Goal: Task Accomplishment & Management: Manage account settings

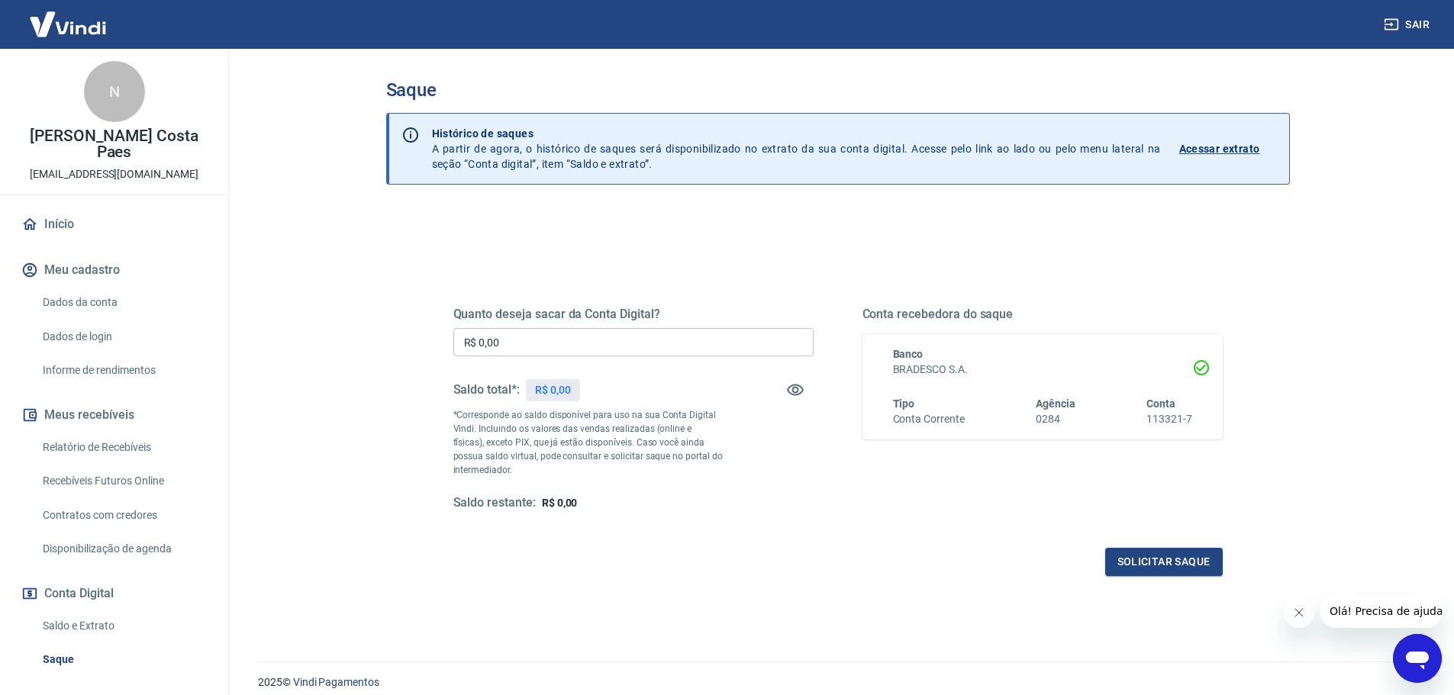
click at [615, 347] on input "R$ 0,00" at bounding box center [633, 342] width 360 height 28
click at [786, 255] on div "Quanto deseja sacar da Conta Digital? R$ 0,00 ​ Saldo total*: R$ 0,00 *Correspo…" at bounding box center [838, 417] width 806 height 355
